Goal: Register for event/course

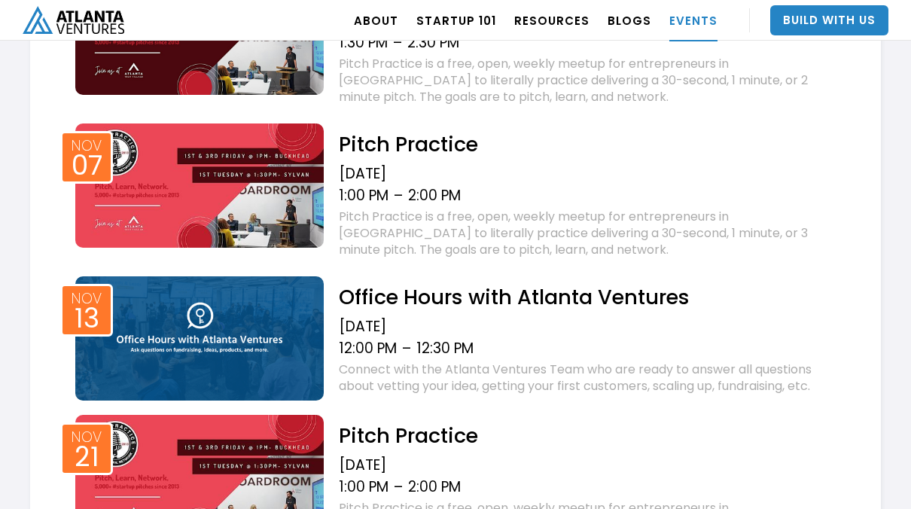
scroll to position [1618, 0]
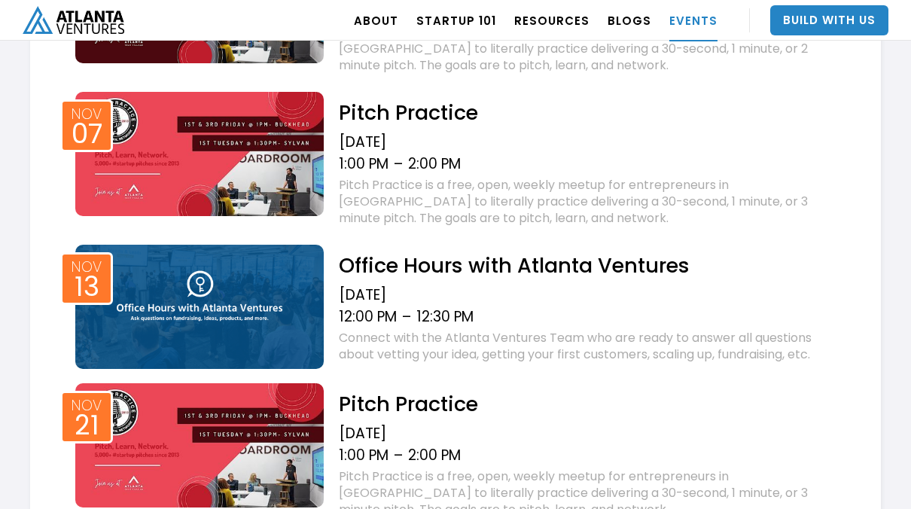
click at [428, 123] on h2 "Pitch Practice" at bounding box center [591, 112] width 504 height 26
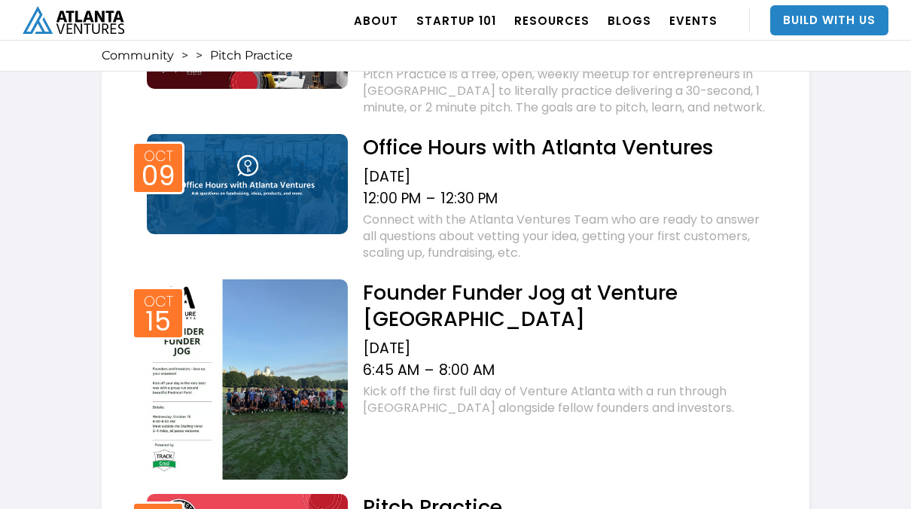
scroll to position [1129, 0]
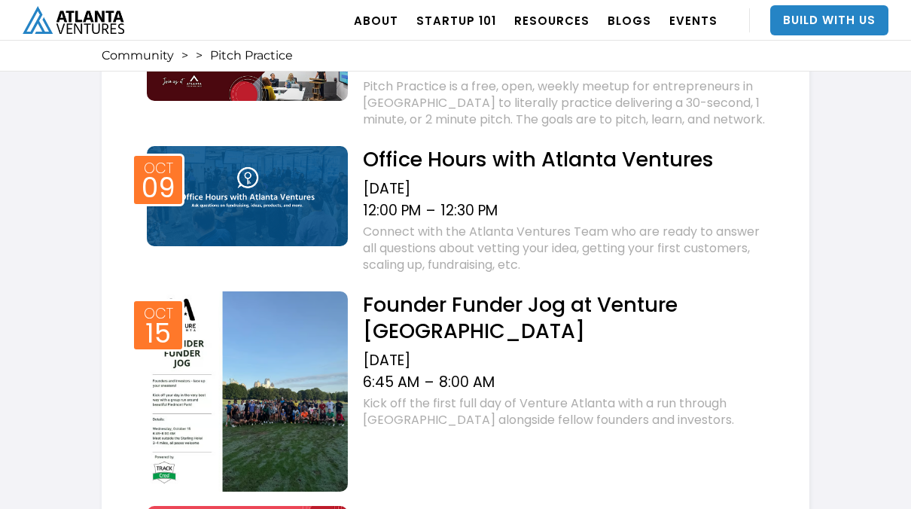
click at [258, 180] on img at bounding box center [247, 196] width 201 height 100
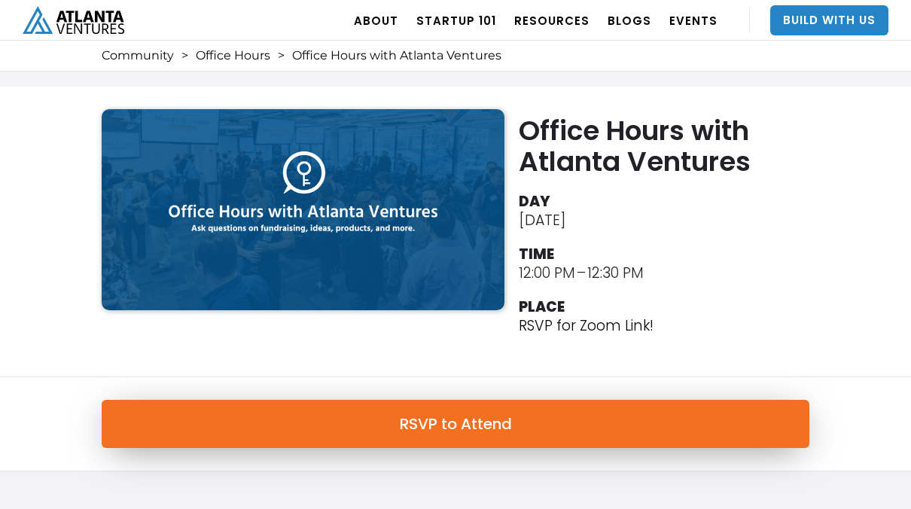
click at [351, 424] on link "RSVP to Attend" at bounding box center [455, 424] width 707 height 48
